Goal: Task Accomplishment & Management: Use online tool/utility

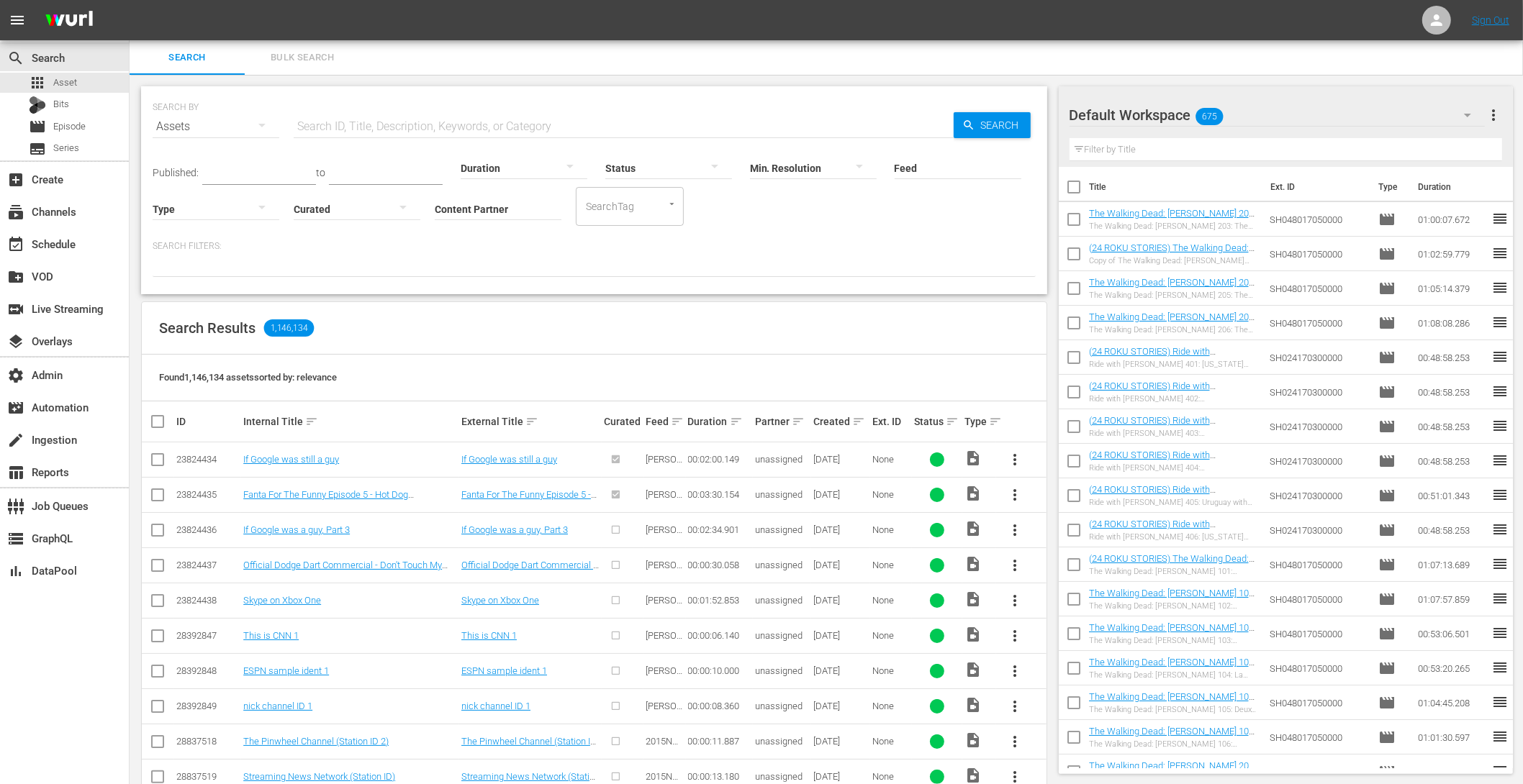
click at [295, 50] on span "Bulk Search" at bounding box center [303, 58] width 98 height 16
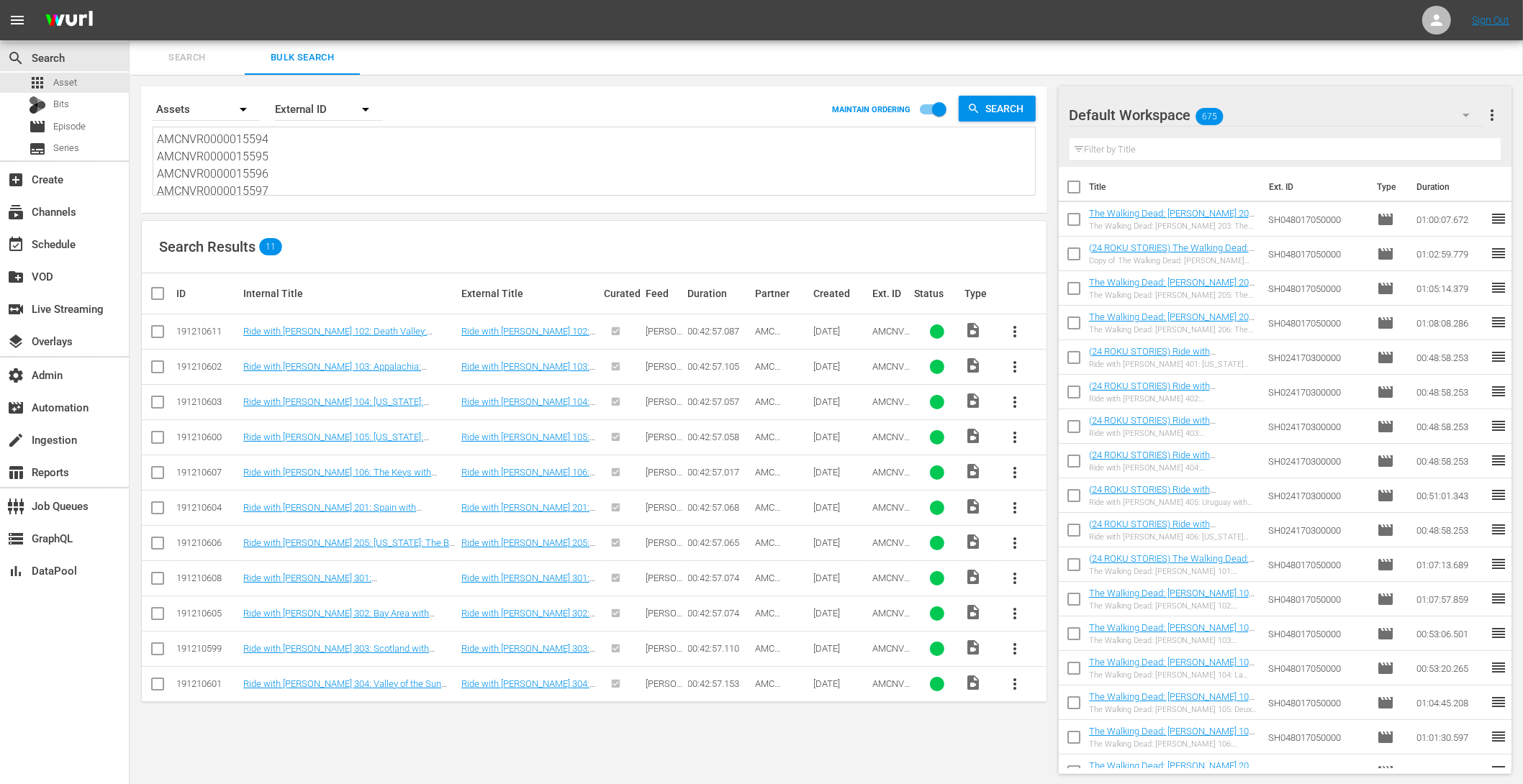
drag, startPoint x: 274, startPoint y: 187, endPoint x: 178, endPoint y: 51, distance: 166.5
click at [168, 58] on div "Search Bulk Search Search By Assets Order By External ID MAINTAIN ORDERING Sear…" at bounding box center [826, 412] width 1393 height 746
type textarea "AMCNVR0000015599 AMCNVR0000015600 AMCNVR0000015601 AMCNVR0000015602 AMCNVR00000…"
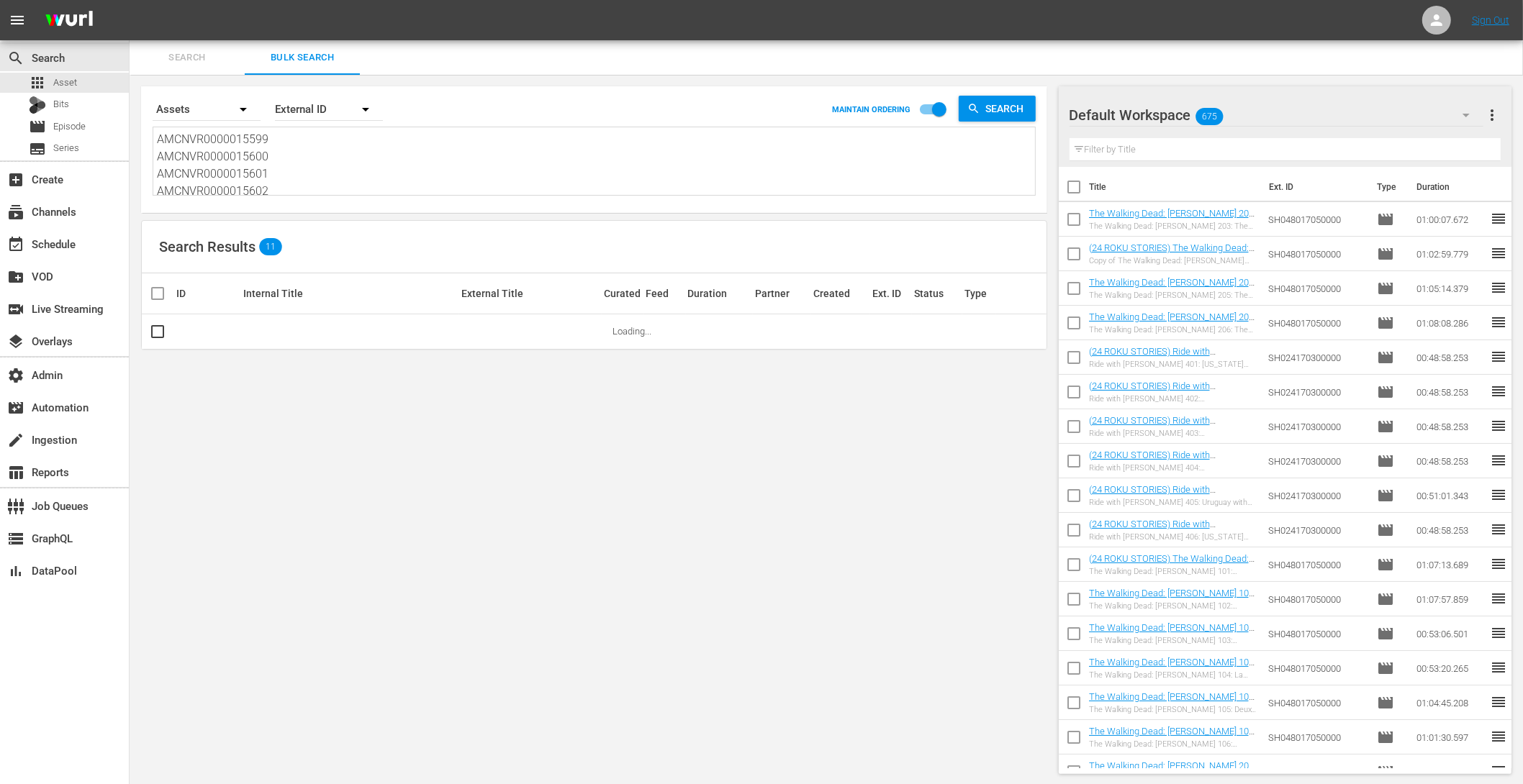
drag, startPoint x: 173, startPoint y: 140, endPoint x: 489, endPoint y: 294, distance: 351.5
click at [479, 301] on div "Search By Assets Order By External ID MAINTAIN ORDERING Search AMCNVR0000015599…" at bounding box center [593, 430] width 929 height 711
paste textarea "AMCNVR0000015594 AMCNVR0000015602 AMCNVR0000015603 AMCNVR0000015604 AMCNVR00000…"
type textarea "AMCNVR0000015594 AMCNVR0000015602 AMCNVR0000015603 AMCNVR0000015604 AMCNVR00000…"
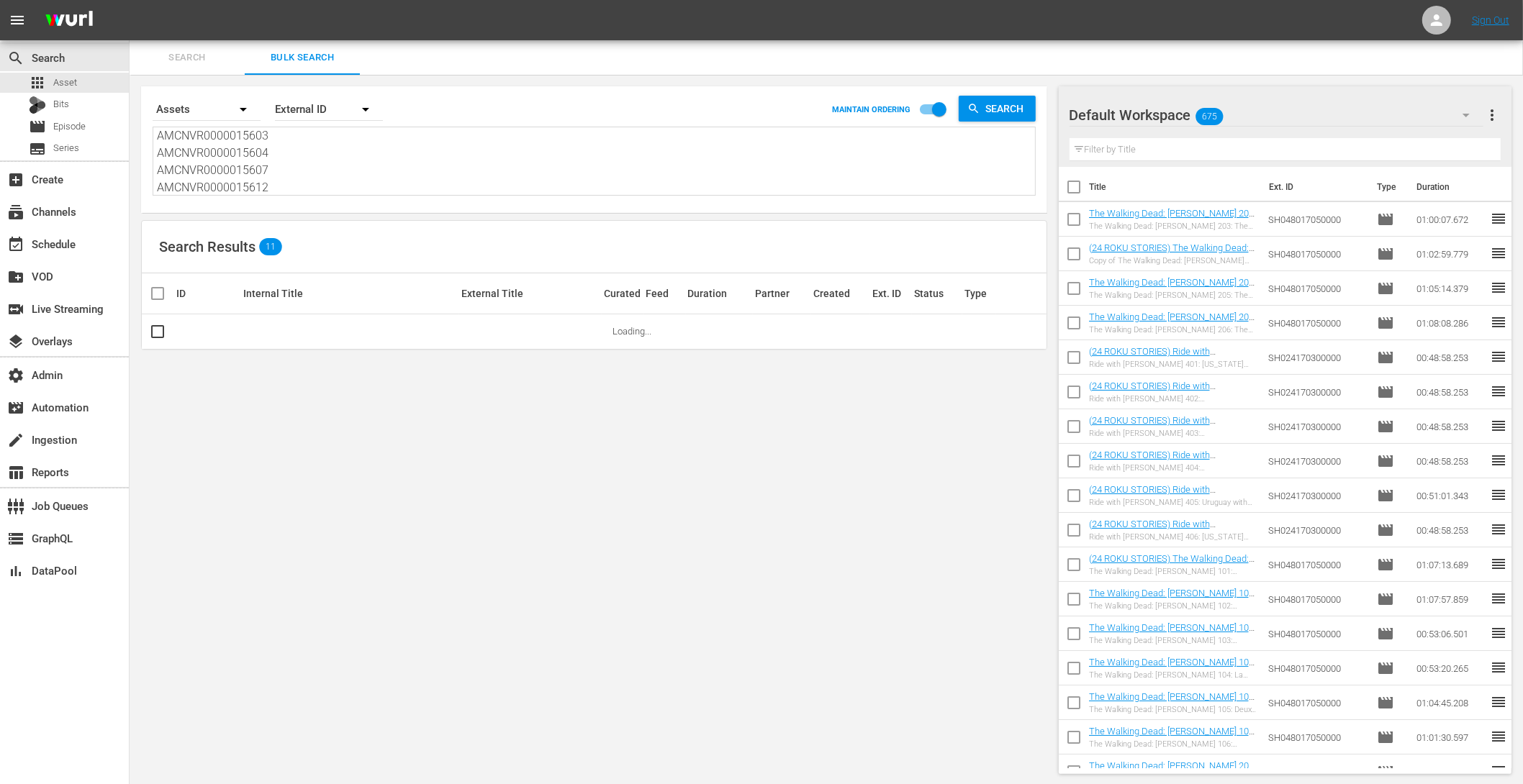
scroll to position [1, 0]
